Goal: Task Accomplishment & Management: Complete application form

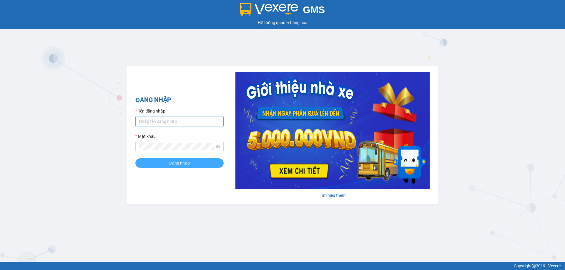
type input "phamthao.tienoanh"
click at [190, 164] on button "Đăng nhập" at bounding box center [179, 163] width 88 height 9
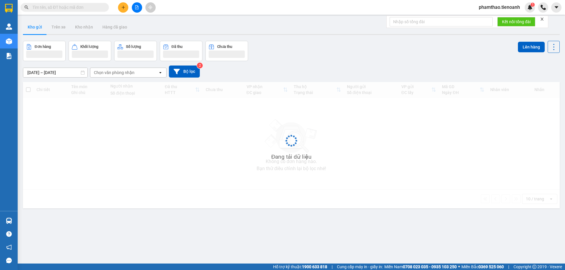
click at [127, 8] on button at bounding box center [123, 7] width 10 height 10
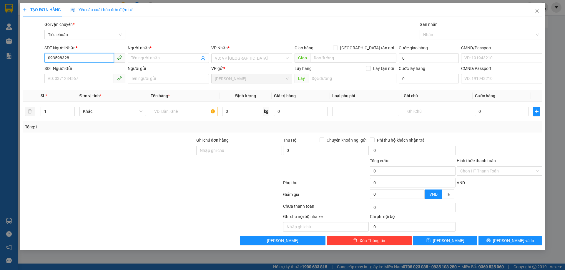
type input "0935983282"
click at [71, 72] on div "0935983282 - [GEOGRAPHIC_DATA]" at bounding box center [85, 70] width 74 height 6
type input "Hương Trà"
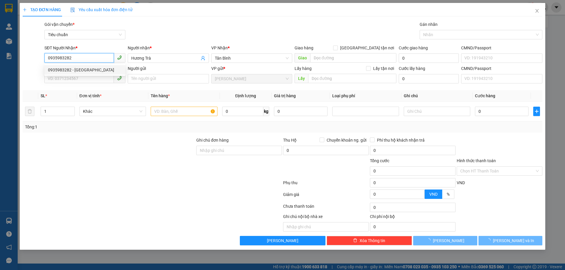
type input "30.000"
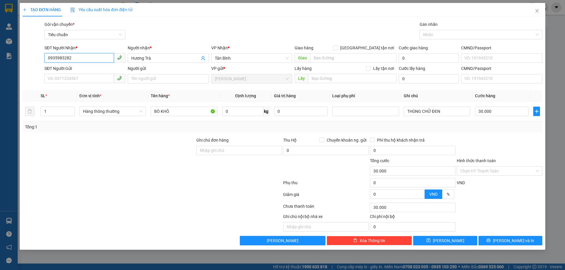
type input "0935983282"
click at [82, 73] on div "SĐT Người Gửi" at bounding box center [84, 69] width 81 height 9
click at [82, 75] on input "SĐT Người Gửi" at bounding box center [78, 78] width 69 height 9
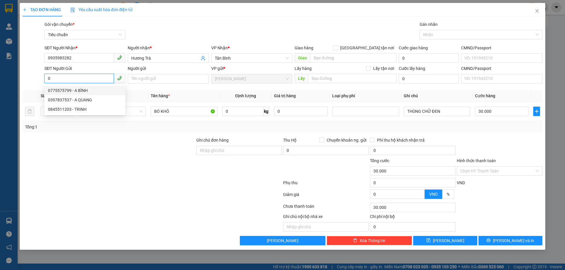
click at [51, 86] on div "0775575799 - A BÌNH" at bounding box center [84, 90] width 81 height 9
type input "0775575799"
type input "A BÌNH"
type input "0775575799"
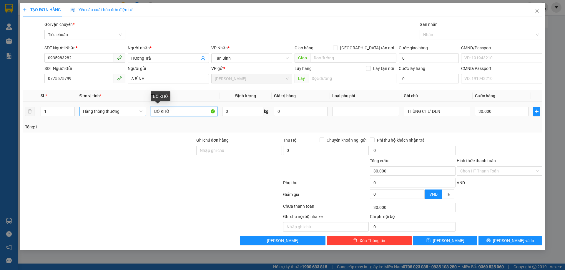
drag, startPoint x: 180, startPoint y: 114, endPoint x: 116, endPoint y: 108, distance: 64.1
click at [119, 109] on tr "1 Hàng thông thường BÒ KHÔ 0 kg 0 THÙNG CHỮ ĐEN 30.000" at bounding box center [282, 112] width 519 height 20
type input "s"
type input "SẦU RIÊNG"
click at [229, 113] on input "0" at bounding box center [242, 111] width 41 height 9
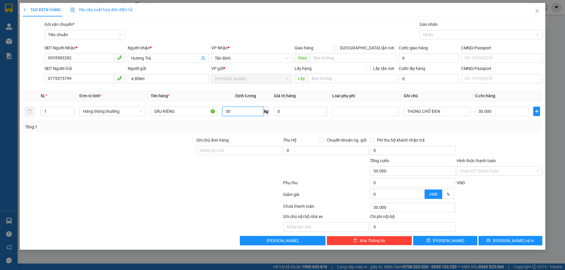
type input "30"
drag, startPoint x: 456, startPoint y: 144, endPoint x: 461, endPoint y: 117, distance: 27.7
click at [456, 144] on div at bounding box center [499, 147] width 87 height 21
type input "65.000"
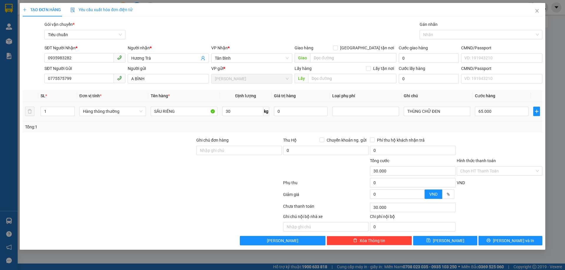
type input "65.000"
drag, startPoint x: 459, startPoint y: 114, endPoint x: 352, endPoint y: 107, distance: 107.6
click at [355, 107] on tr "1 Hàng thông thường SẦU RIÊNG 30 kg 0 THÙNG CHỮ ĐEN 65.000" at bounding box center [282, 112] width 519 height 20
type input "7"
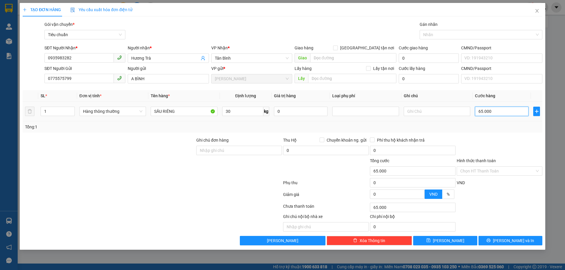
type input "7"
type input "70"
type input "70.000"
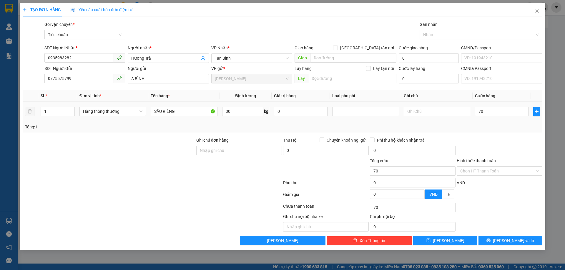
type input "70.000"
drag, startPoint x: 515, startPoint y: 134, endPoint x: 512, endPoint y: 181, distance: 46.9
click at [515, 134] on div "Transit Pickup Surcharge Ids Transit Deliver Surcharge Ids Transit Deliver Surc…" at bounding box center [282, 133] width 519 height 224
drag, startPoint x: 506, startPoint y: 173, endPoint x: 496, endPoint y: 176, distance: 10.1
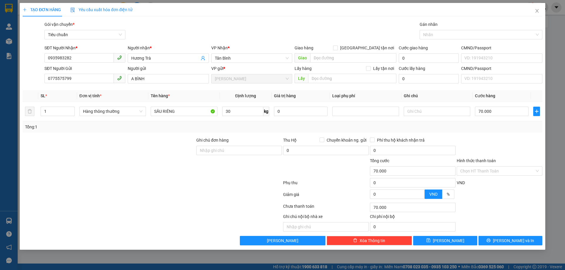
click at [505, 173] on input "Hình thức thanh toán" at bounding box center [497, 171] width 74 height 9
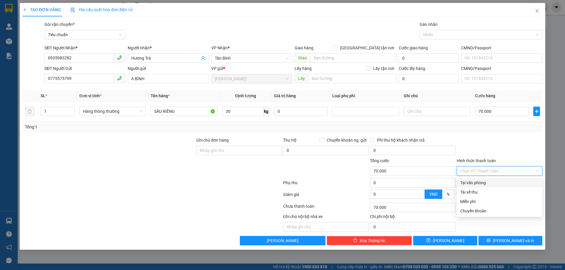
click at [471, 183] on div "Tại văn phòng" at bounding box center [499, 183] width 79 height 6
type input "0"
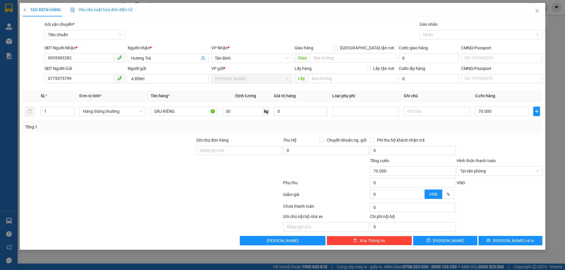
click at [496, 236] on div "Transit Pickup Surcharge Ids Transit Deliver Surcharge Ids Transit Deliver Surc…" at bounding box center [282, 133] width 519 height 224
click at [495, 241] on button "[PERSON_NAME] và In" at bounding box center [510, 240] width 64 height 9
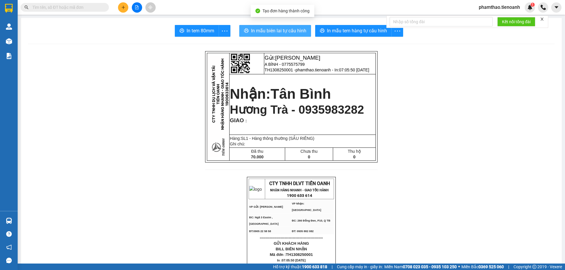
click at [251, 28] on span "In mẫu biên lai tự cấu hình" at bounding box center [278, 30] width 55 height 7
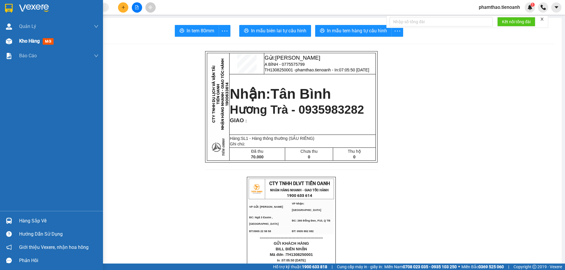
click at [26, 36] on div "Kho hàng mới" at bounding box center [58, 41] width 79 height 15
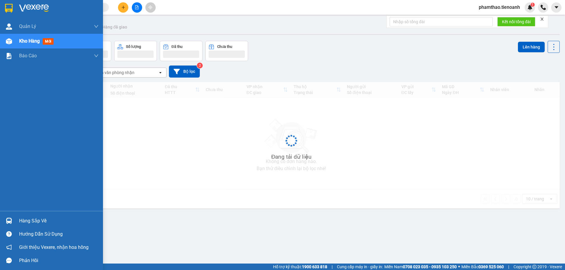
click at [25, 39] on span "Kho hàng" at bounding box center [29, 41] width 21 height 6
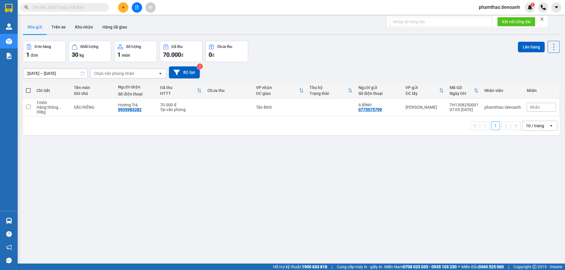
click at [87, 5] on input "text" at bounding box center [66, 7] width 69 height 6
paste input "0387246013"
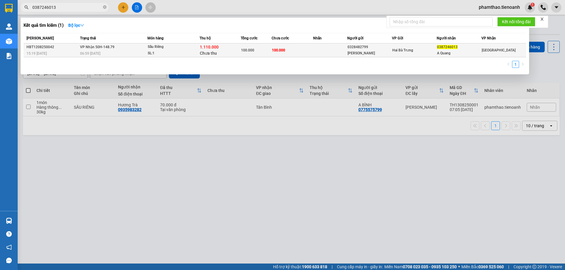
type input "0387246013"
click at [141, 50] on td "VP Nhận 50H-148.79 06:59 [DATE]" at bounding box center [113, 51] width 69 height 14
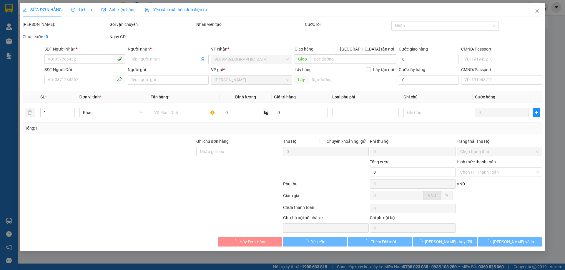
type input "0387246013"
type input "A Quang"
type input "0328482799"
type input "[PERSON_NAME]"
type input "1.110.000"
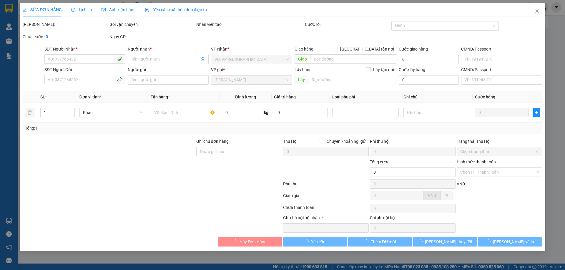
type input "100.000"
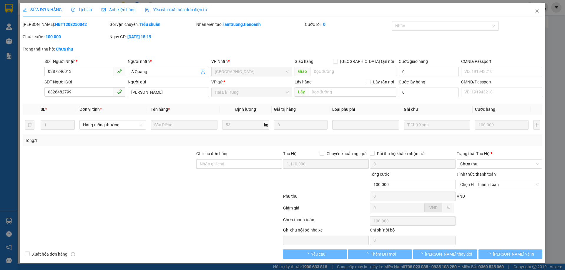
click at [76, 6] on div "Lịch sử" at bounding box center [81, 10] width 21 height 14
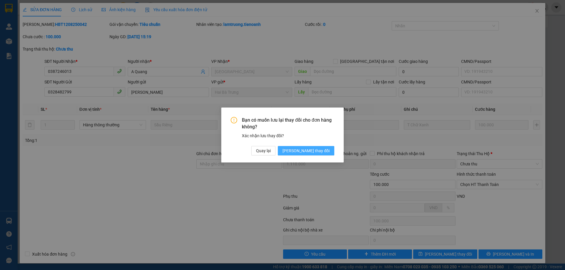
click at [312, 150] on span "[PERSON_NAME] thay đổi" at bounding box center [305, 151] width 47 height 6
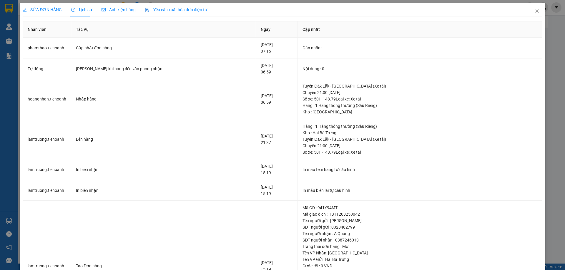
drag, startPoint x: 43, startPoint y: 9, endPoint x: 51, endPoint y: 7, distance: 8.7
click at [43, 9] on span "SỬA ĐƠN HÀNG" at bounding box center [42, 9] width 39 height 5
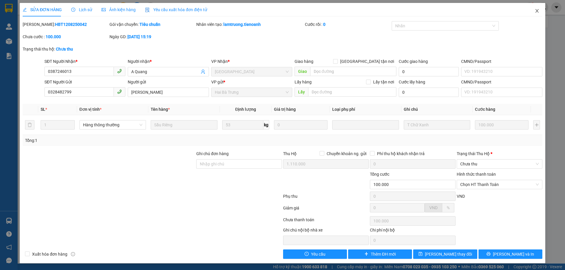
click at [519, 11] on div "SỬA ĐƠN HÀNG Lịch sử Ảnh kiện hàng Yêu cầu xuất hóa đơn điện tử Total Paid Fee …" at bounding box center [282, 133] width 525 height 261
click at [529, 11] on span "Close" at bounding box center [537, 11] width 16 height 16
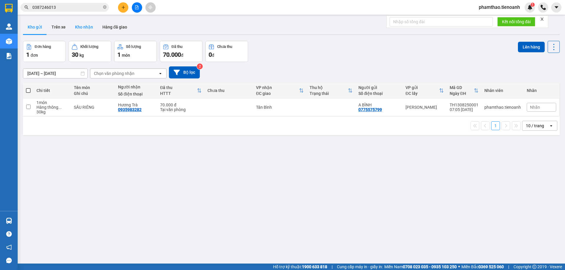
click at [82, 28] on button "Kho nhận" at bounding box center [83, 27] width 27 height 14
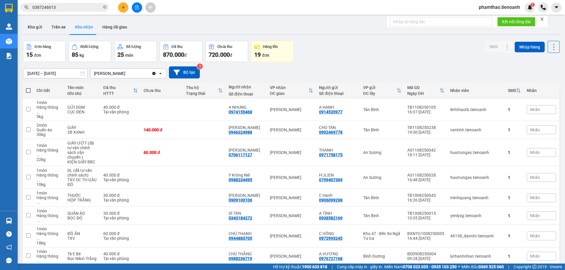
click at [22, 24] on div "ver 1.8.138 Kho gửi Trên xe Kho nhận Hàng đã giao Đơn hàng 15 đơn Khối lượng 85…" at bounding box center [291, 173] width 541 height 310
click at [39, 29] on button "Kho gửi" at bounding box center [35, 27] width 24 height 14
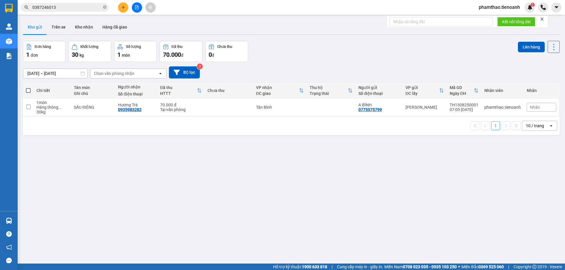
click at [124, 9] on icon "plus" at bounding box center [123, 7] width 4 height 4
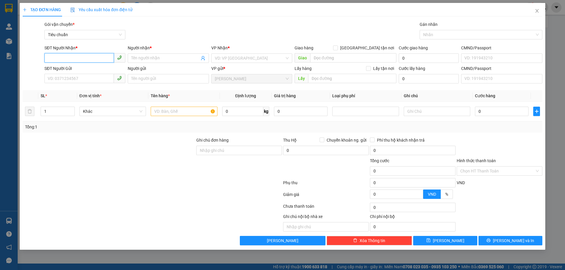
click at [75, 58] on input "SĐT Người Nhận *" at bounding box center [78, 57] width 69 height 9
type input "0832607200"
click at [79, 71] on div "0832607200 - C THẢO CƯ KUIN" at bounding box center [85, 70] width 74 height 6
type input "C THẢO CƯ KUIN"
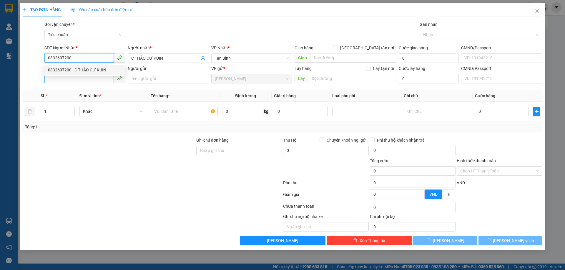
type input "30.000"
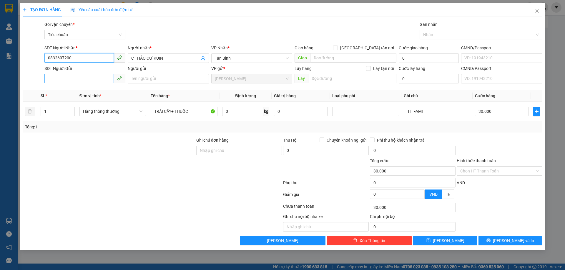
type input "0832607200"
click at [69, 79] on input "SĐT Người Gửi" at bounding box center [78, 78] width 69 height 9
click at [231, 107] on input "0" at bounding box center [242, 111] width 41 height 9
click at [234, 111] on input "0" at bounding box center [242, 111] width 41 height 9
type input "20"
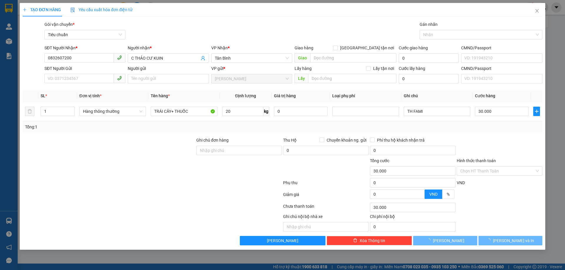
drag, startPoint x: 183, startPoint y: 164, endPoint x: 184, endPoint y: 50, distance: 114.4
click at [182, 165] on div at bounding box center [109, 168] width 174 height 21
type input "55.000"
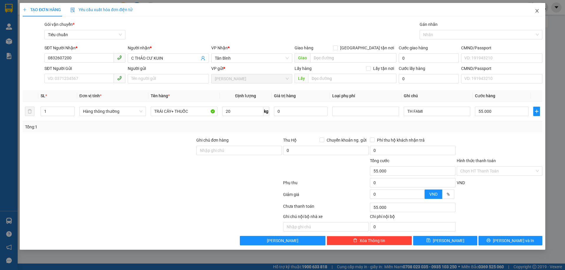
click at [539, 11] on span "Close" at bounding box center [537, 11] width 16 height 16
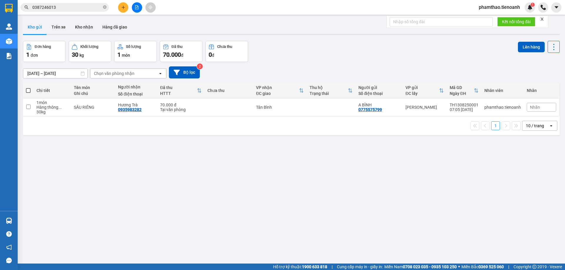
click at [118, 4] on div at bounding box center [137, 7] width 44 height 10
click at [124, 5] on icon "plus" at bounding box center [123, 7] width 4 height 4
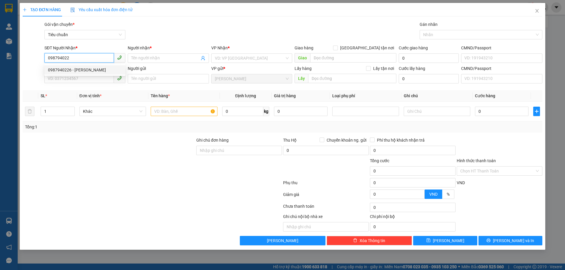
click at [78, 74] on div "0987940226 - [PERSON_NAME]" at bounding box center [84, 69] width 81 height 9
type input "0987940226"
type input "C Huyên"
type input "281152554"
type input "50.000"
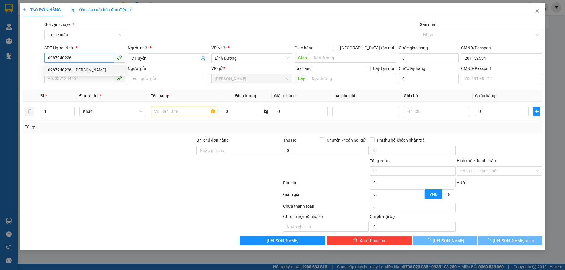
type input "50.000"
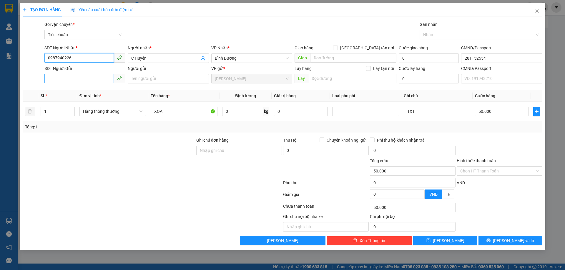
type input "0987940226"
click at [83, 78] on input "SĐT Người Gửi" at bounding box center [78, 78] width 69 height 9
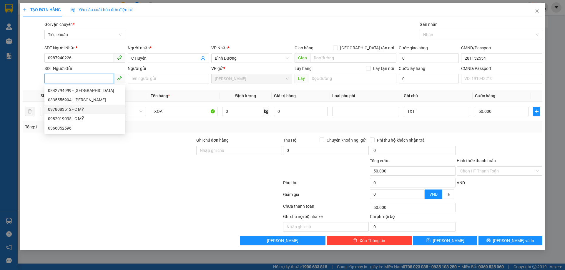
click at [98, 110] on div "0978083512 - C MỸ" at bounding box center [85, 109] width 74 height 6
type input "0978083512"
type input "C MỸ"
type input "042080014286"
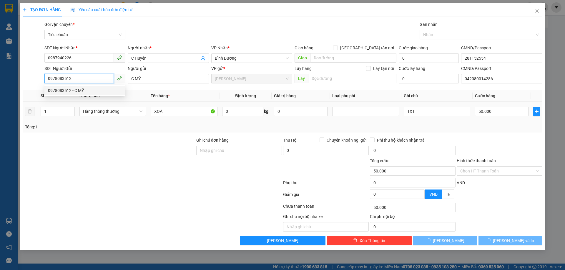
type input "90.000"
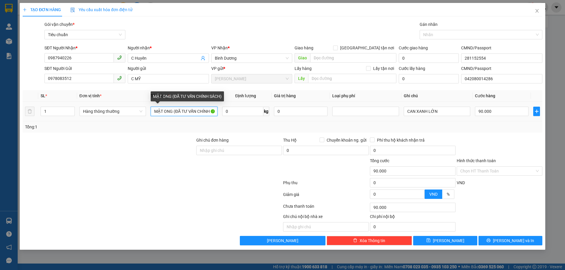
scroll to position [0, 9]
drag, startPoint x: 154, startPoint y: 110, endPoint x: 317, endPoint y: 123, distance: 163.5
click at [320, 124] on div "SL * Đơn vị tính * Tên hàng * Định lượng Giá trị hàng Loại phụ phí Ghi chú Cước…" at bounding box center [282, 111] width 519 height 42
type input "d"
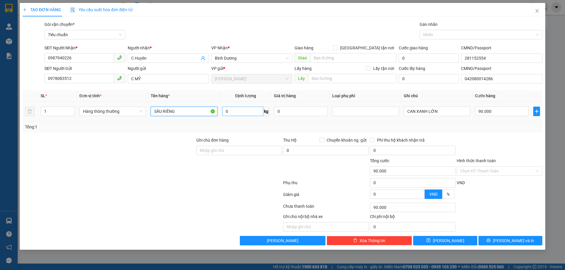
type input "SẦU RIÊNG"
click at [246, 113] on input "0" at bounding box center [242, 111] width 41 height 9
type input "63"
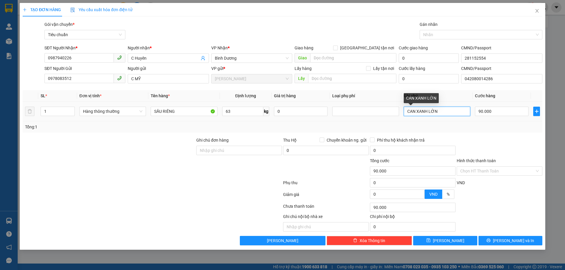
drag, startPoint x: 444, startPoint y: 112, endPoint x: 360, endPoint y: 116, distance: 83.9
click at [321, 120] on tr "1 Hàng thông thường SẦU RIÊNG 63 kg 0 CAN XANH LỚN 90.000" at bounding box center [282, 112] width 519 height 20
type input "102.400"
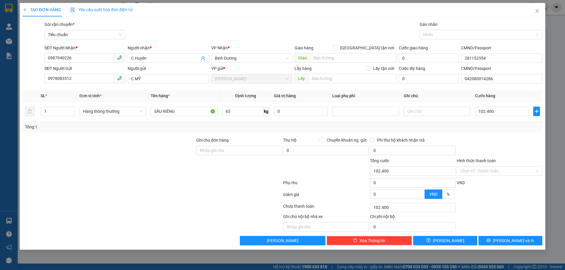
click at [505, 131] on div "Tổng: 1" at bounding box center [282, 126] width 519 height 11
click at [499, 110] on input "102.400" at bounding box center [502, 111] width 54 height 9
type input "1"
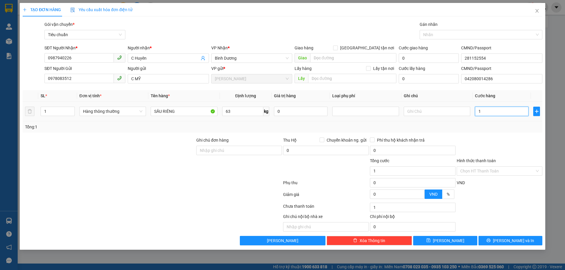
type input "11"
type input "110"
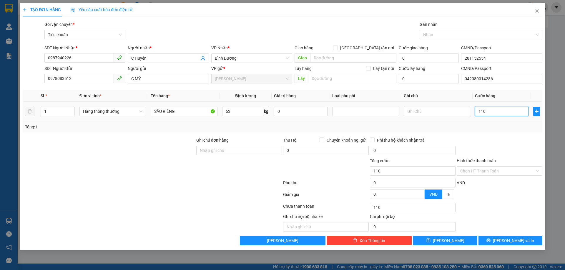
type input "110"
type input "110.000"
click at [498, 127] on div "Tổng: 1" at bounding box center [282, 127] width 515 height 6
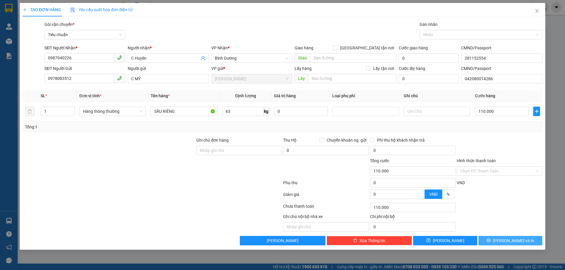
click at [490, 243] on icon "printer" at bounding box center [488, 241] width 4 height 4
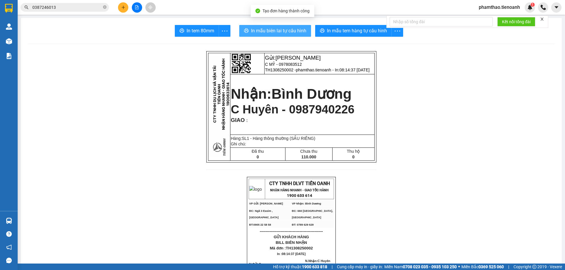
drag, startPoint x: 288, startPoint y: 33, endPoint x: 374, endPoint y: 96, distance: 106.3
click at [288, 33] on span "In mẫu biên lai tự cấu hình" at bounding box center [278, 30] width 55 height 7
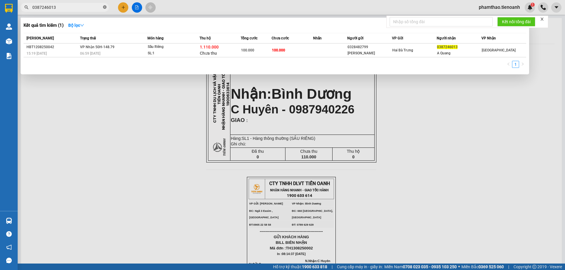
click at [105, 7] on icon "close-circle" at bounding box center [105, 7] width 4 height 4
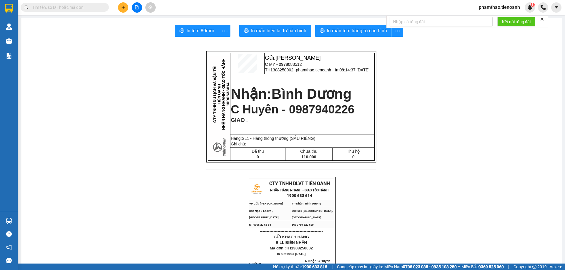
paste input "0396504168"
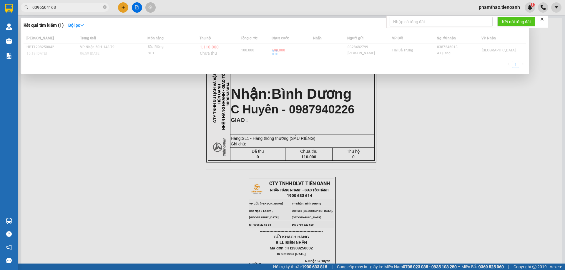
type input "0396504168"
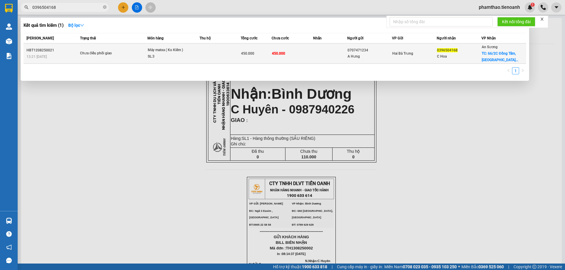
click at [180, 46] on td "Máy matxa ( Ko Kiểm ) SL: 3" at bounding box center [173, 54] width 52 height 20
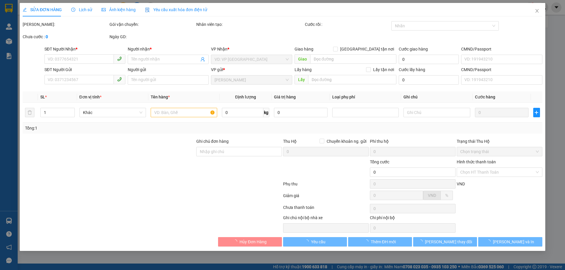
type input "0396504168"
type input "C Hoa"
checkbox input "true"
type input "66/2C Đồng Tâm, [GEOGRAPHIC_DATA], [GEOGRAPHIC_DATA], [PERSON_NAME]"
type input "0707471234"
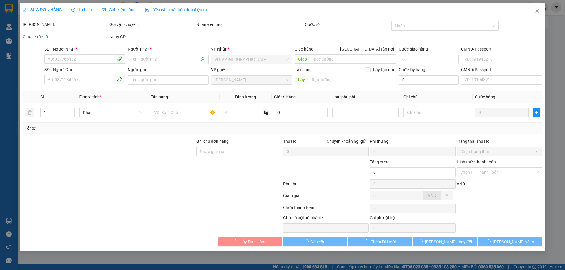
type input "A Hưng"
type input "450.000"
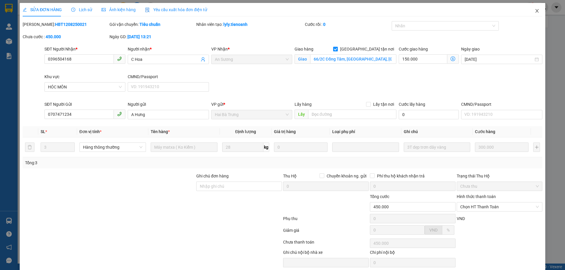
drag, startPoint x: 534, startPoint y: 9, endPoint x: 405, endPoint y: 21, distance: 129.9
click at [534, 9] on icon "close" at bounding box center [536, 11] width 5 height 5
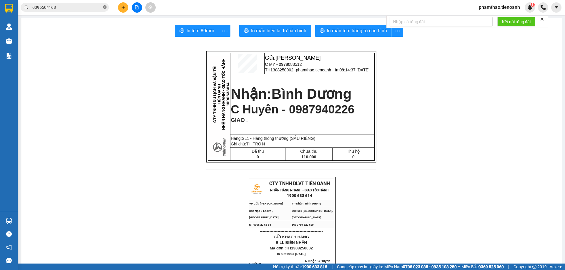
click at [103, 6] on icon "close-circle" at bounding box center [105, 7] width 4 height 4
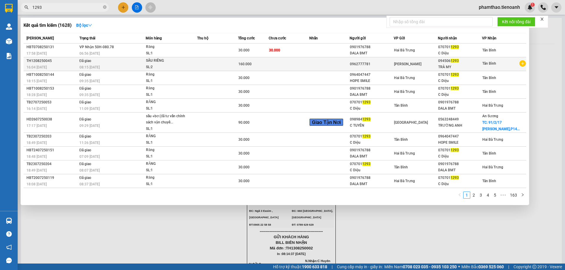
type input "1293"
click at [223, 61] on td at bounding box center [217, 64] width 41 height 14
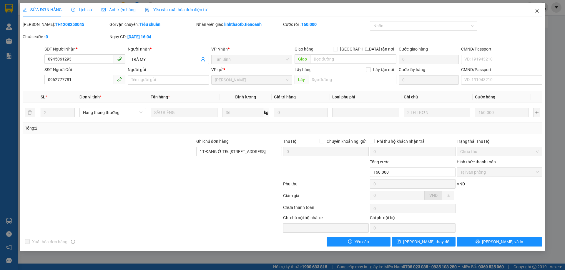
drag, startPoint x: 536, startPoint y: 10, endPoint x: 501, endPoint y: 10, distance: 35.0
click at [536, 10] on icon "close" at bounding box center [536, 11] width 5 height 5
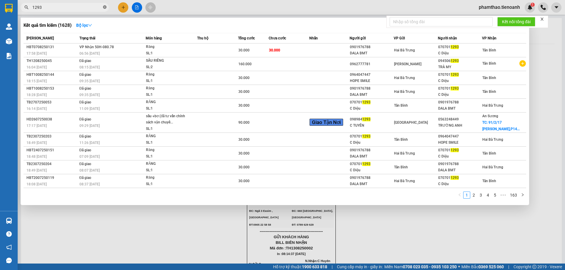
click at [104, 7] on icon "close-circle" at bounding box center [105, 7] width 4 height 4
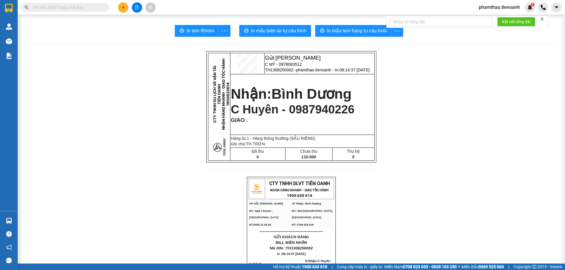
paste input "0975150151"
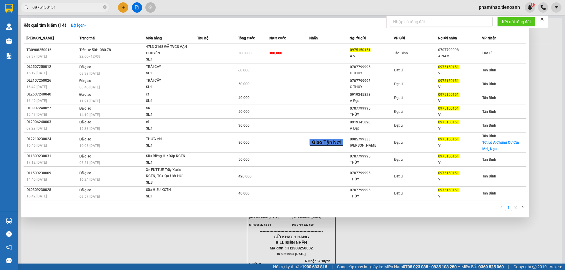
type input "0975150151"
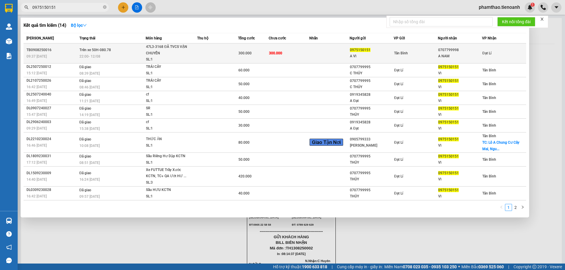
click at [174, 47] on div "47L3-3168 ĐÃ TVCS VẬN CHUYỂN" at bounding box center [168, 50] width 44 height 13
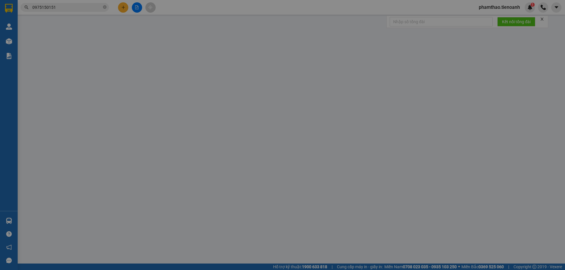
type input "0707799998"
type input "A NAM"
type input "0975150151"
type input "A Vĩ"
type input "300.000"
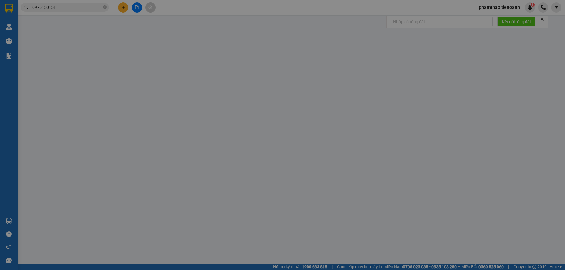
type input "300.000"
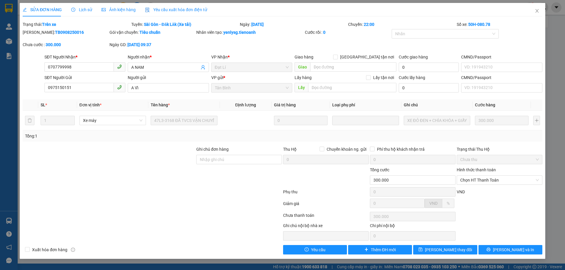
click at [81, 9] on span "Lịch sử" at bounding box center [81, 9] width 21 height 5
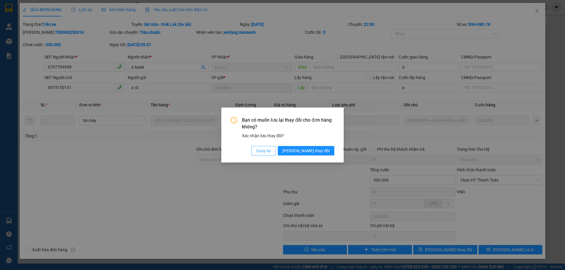
click at [271, 149] on span "Quay lại" at bounding box center [263, 151] width 15 height 6
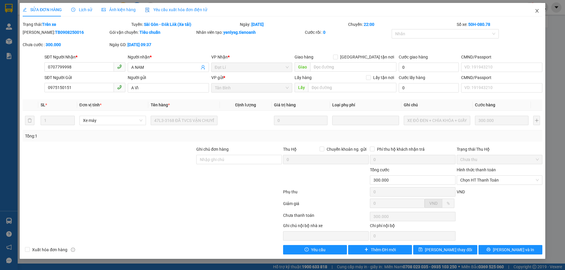
drag, startPoint x: 534, startPoint y: 9, endPoint x: 269, endPoint y: 12, distance: 265.6
click at [531, 9] on span "Close" at bounding box center [537, 11] width 16 height 16
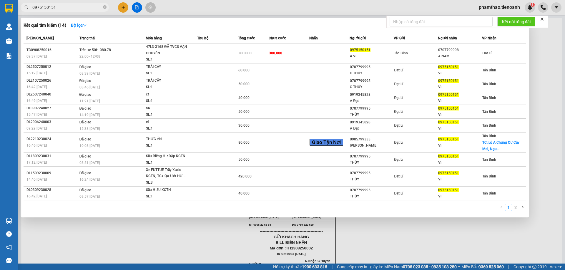
click at [69, 7] on input "0975150151" at bounding box center [66, 7] width 69 height 6
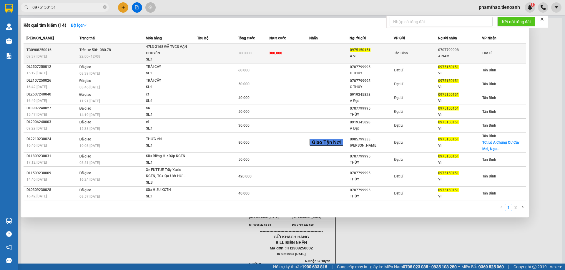
click at [160, 44] on div "47L3-3168 ĐÃ TVCS VẬN CHUYỂN" at bounding box center [168, 50] width 44 height 13
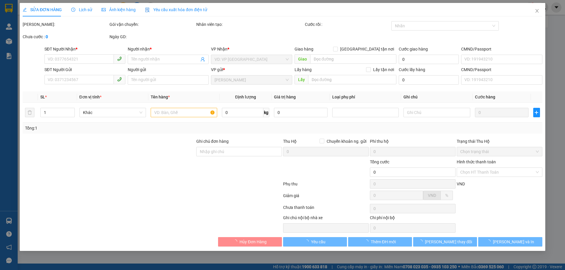
type input "0707799998"
type input "A NAM"
type input "0975150151"
type input "A Vĩ"
type input "300.000"
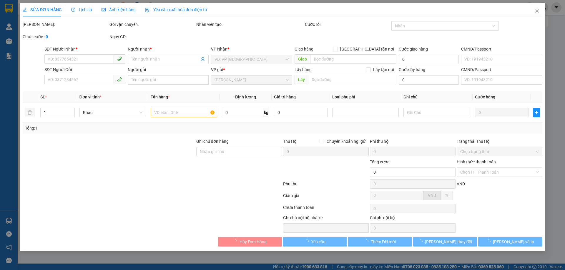
type input "300.000"
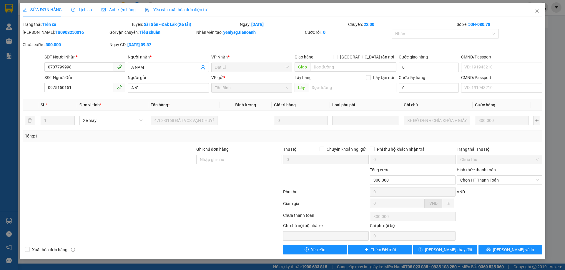
click at [79, 8] on span "Lịch sử" at bounding box center [81, 9] width 21 height 5
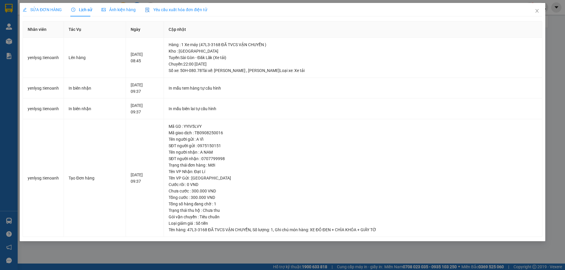
click at [41, 9] on span "SỬA ĐƠN HÀNG" at bounding box center [42, 9] width 39 height 5
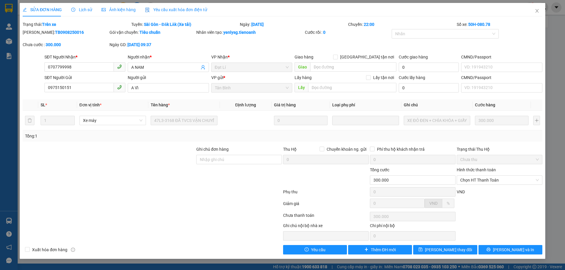
click at [88, 11] on span "Lịch sử" at bounding box center [81, 9] width 21 height 5
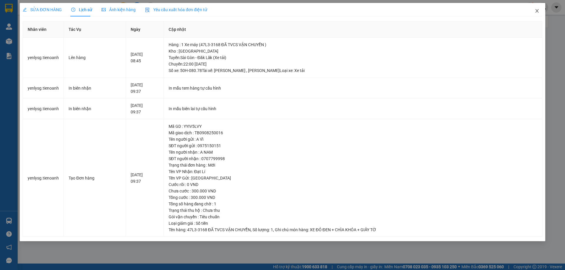
drag, startPoint x: 535, startPoint y: 9, endPoint x: 493, endPoint y: 7, distance: 42.1
click at [535, 9] on icon "close" at bounding box center [536, 11] width 5 height 5
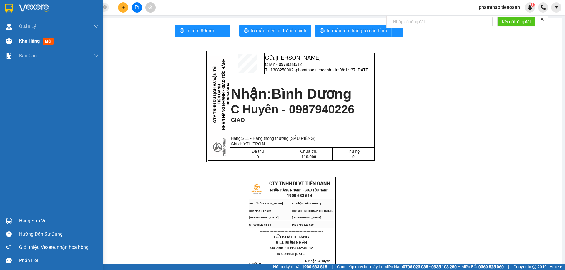
drag, startPoint x: 47, startPoint y: 39, endPoint x: 16, endPoint y: 38, distance: 30.3
click at [48, 39] on span "mới" at bounding box center [48, 41] width 11 height 6
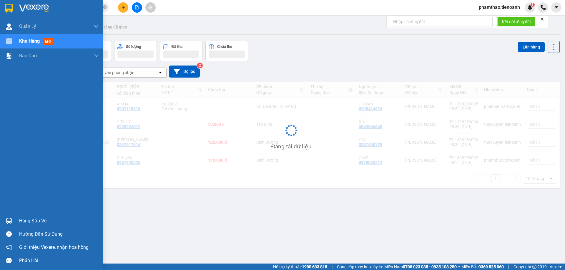
click at [15, 38] on div "Kho hàng mới" at bounding box center [51, 41] width 103 height 15
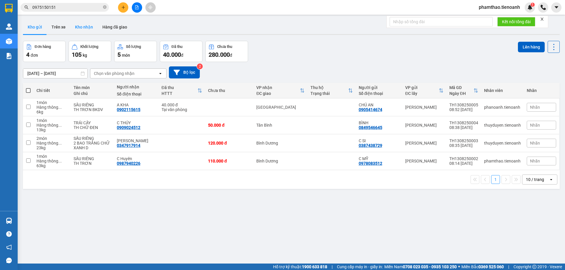
click at [77, 26] on button "Kho nhận" at bounding box center [83, 27] width 27 height 14
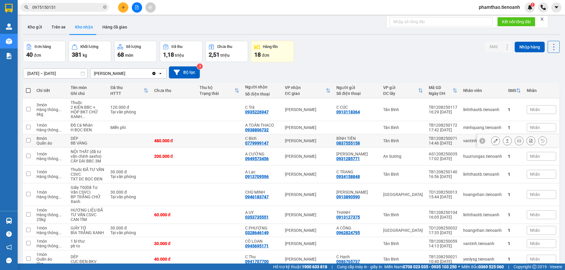
scroll to position [27, 0]
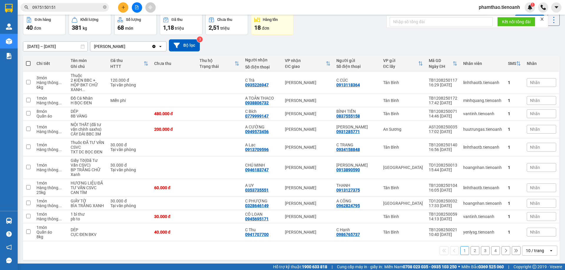
click at [535, 249] on div "10 / trang" at bounding box center [535, 251] width 18 height 6
click at [537, 234] on span "100 / trang" at bounding box center [532, 233] width 21 height 6
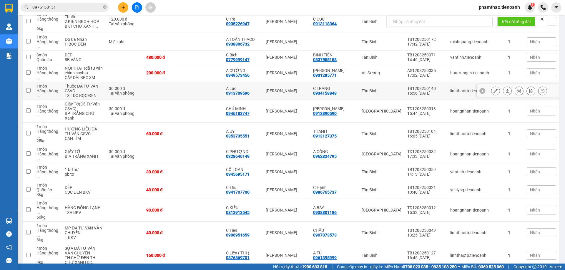
scroll to position [0, 0]
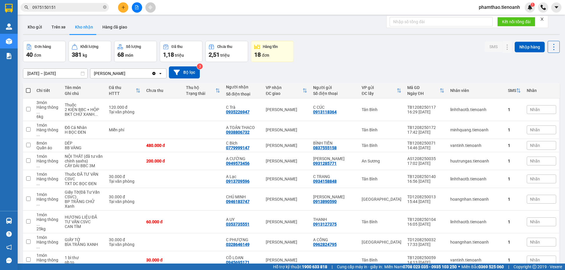
click at [39, 75] on input "[DATE] – [DATE]" at bounding box center [55, 73] width 64 height 9
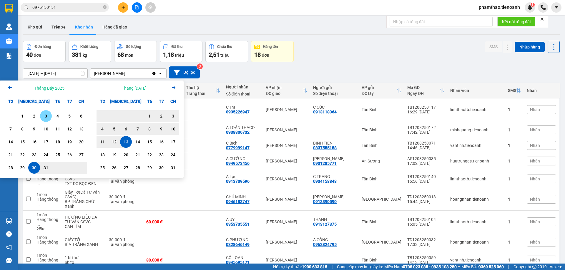
click at [51, 118] on div "3" at bounding box center [46, 116] width 12 height 12
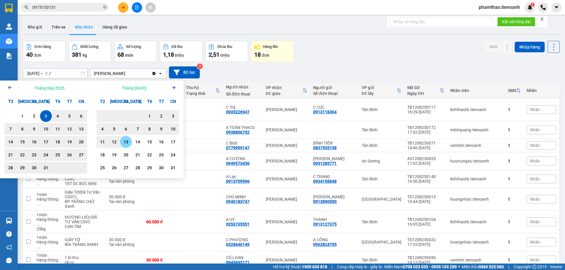
click at [125, 141] on div "13" at bounding box center [126, 142] width 8 height 7
type input "[DATE] – [DATE]"
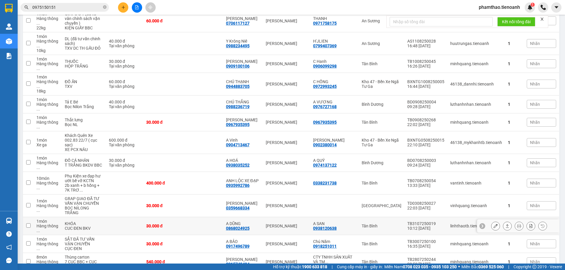
scroll to position [525, 0]
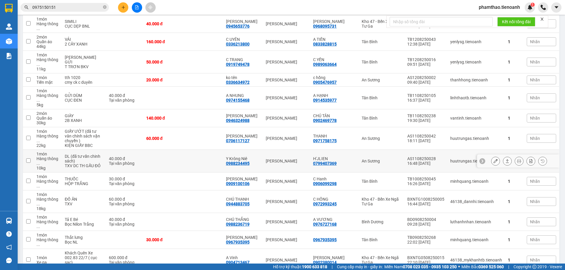
click at [491, 156] on button at bounding box center [495, 161] width 8 height 10
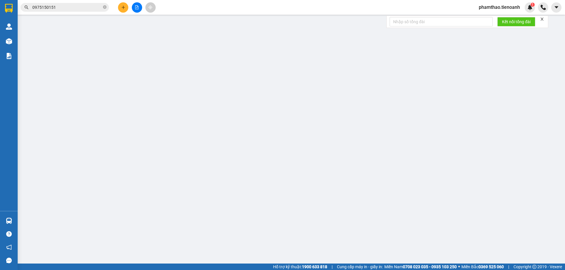
type input "0988234495"
type input "Y Krông Niê"
type input "0799407369"
type input "H'JLIEN"
type input "40.000"
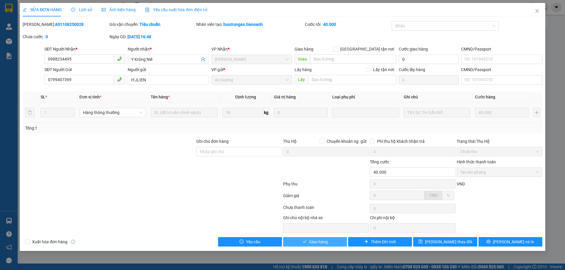
click at [304, 244] on icon "check" at bounding box center [304, 242] width 4 height 4
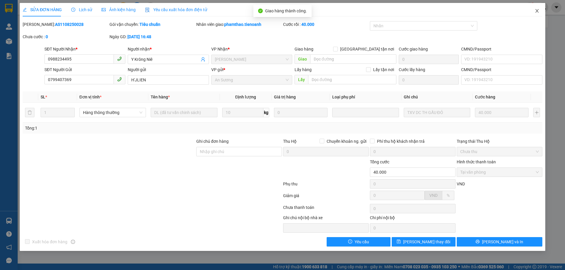
click at [539, 11] on icon "close" at bounding box center [536, 11] width 5 height 5
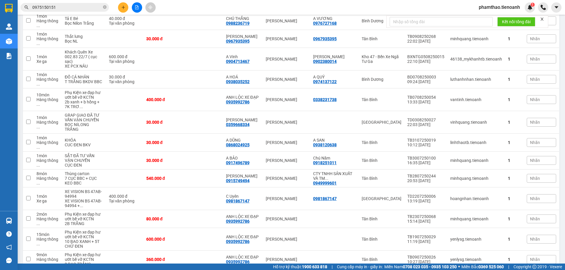
scroll to position [622, 0]
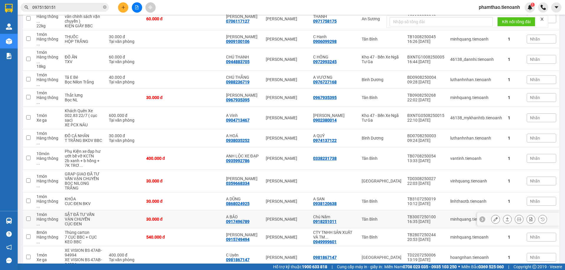
click at [219, 211] on td at bounding box center [203, 220] width 40 height 18
checkbox input "true"
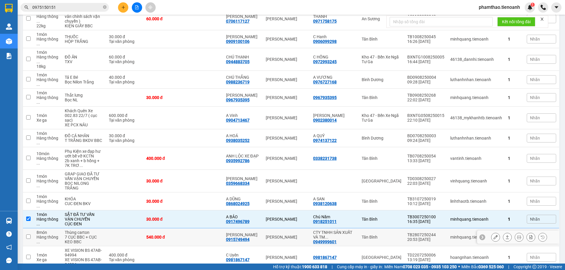
scroll to position [681, 0]
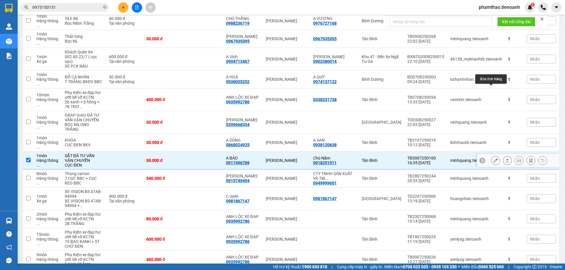
click at [493, 159] on icon at bounding box center [495, 161] width 4 height 4
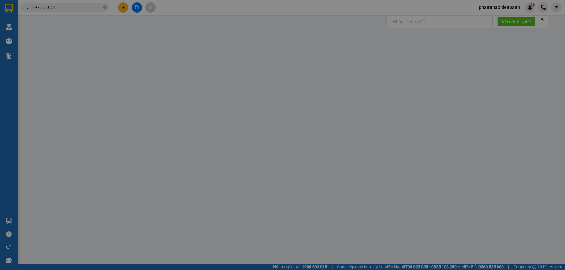
type input "0917496789"
type input "A BẢO"
type input "0918251011"
type input "Chú Năm"
type input "083072016695"
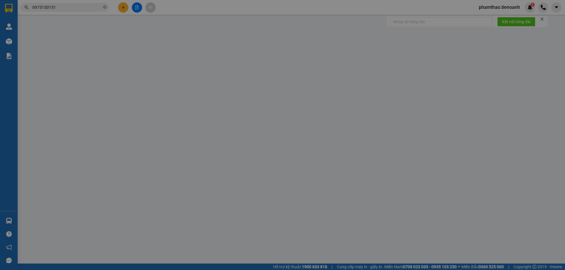
type input "30.000"
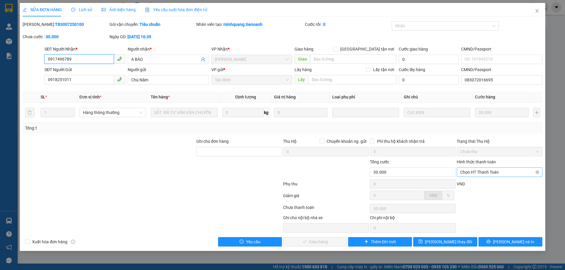
click at [484, 169] on span "Chọn HT Thanh Toán" at bounding box center [499, 172] width 79 height 9
click at [482, 189] on div "Chuyển khoản" at bounding box center [499, 193] width 86 height 9
type input "0"
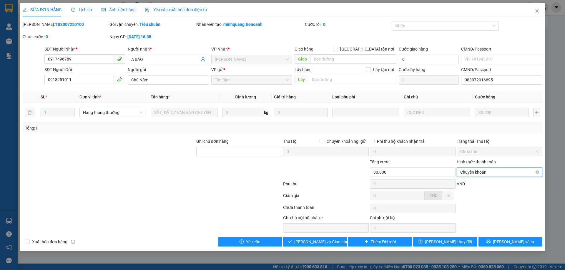
drag, startPoint x: 485, startPoint y: 170, endPoint x: 477, endPoint y: 179, distance: 12.1
click at [485, 170] on span "Chuyển khoản" at bounding box center [499, 172] width 79 height 9
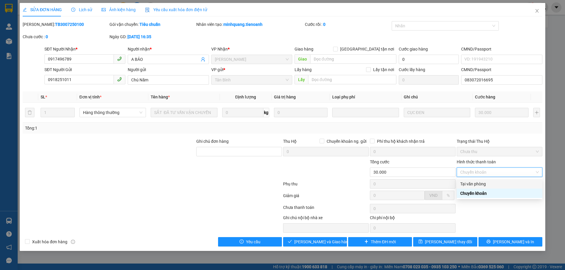
click at [476, 182] on div "Tại văn phòng" at bounding box center [499, 184] width 79 height 6
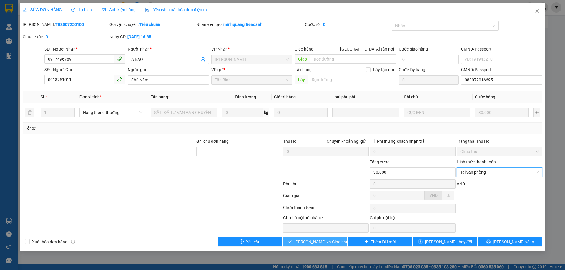
click at [314, 244] on span "[PERSON_NAME] và Giao hàng" at bounding box center [322, 242] width 56 height 6
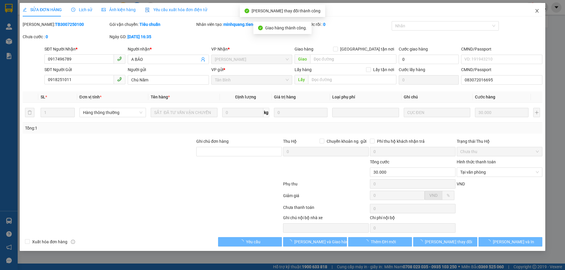
drag, startPoint x: 536, startPoint y: 11, endPoint x: 512, endPoint y: 14, distance: 24.3
click at [536, 11] on icon "close" at bounding box center [536, 11] width 5 height 5
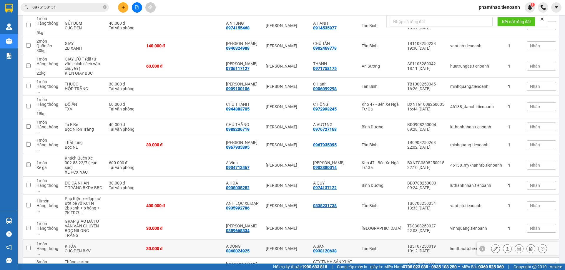
scroll to position [546, 0]
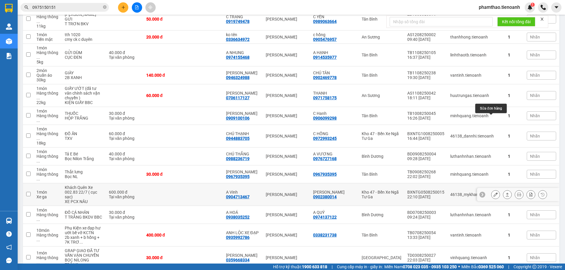
click at [494, 190] on button at bounding box center [495, 195] width 8 height 10
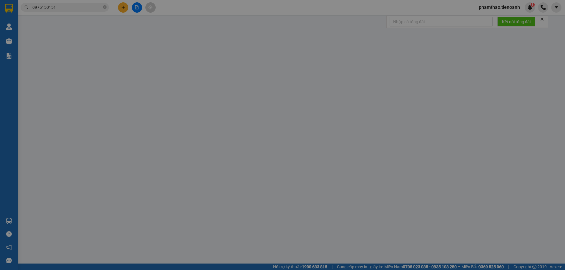
type input "0904713467"
type input "A Vinh"
type input "0902380014"
type input "[PERSON_NAME]"
type input "600.000"
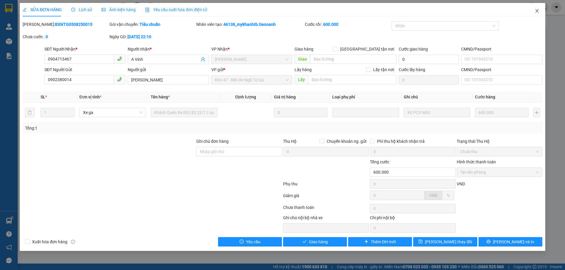
click at [539, 11] on icon "close" at bounding box center [536, 11] width 5 height 5
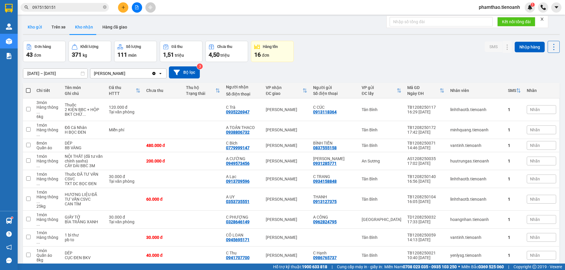
click at [35, 29] on button "Kho gửi" at bounding box center [35, 27] width 24 height 14
